Goal: Find specific page/section: Find specific page/section

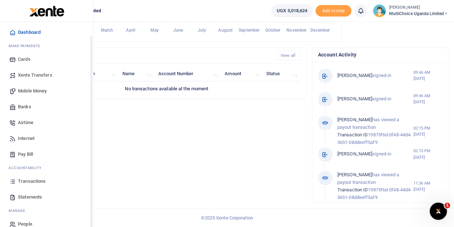
scroll to position [29, 0]
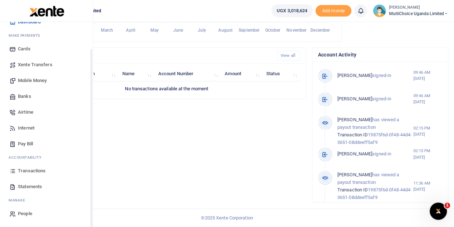
click at [26, 167] on span "Transactions" at bounding box center [32, 170] width 28 height 7
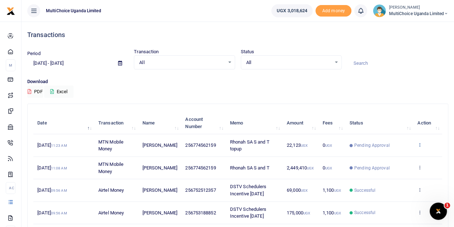
click at [421, 144] on icon at bounding box center [420, 144] width 5 height 5
click at [386, 156] on link "View details" at bounding box center [394, 157] width 57 height 10
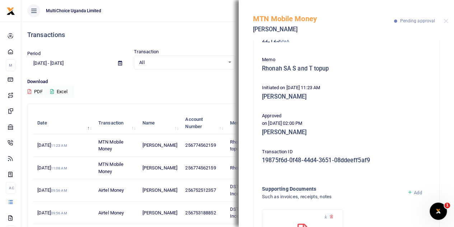
scroll to position [36, 0]
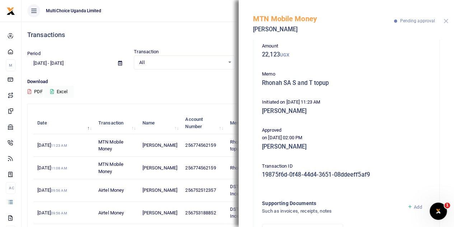
click at [446, 22] on button "Close" at bounding box center [446, 21] width 5 height 5
